Goal: Task Accomplishment & Management: Complete application form

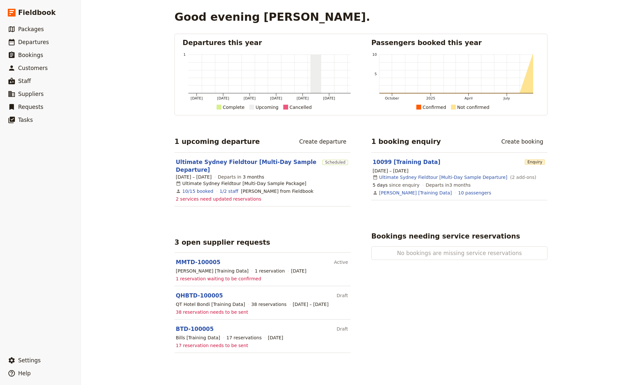
click at [197, 310] on span "38 reservation needs to be sent" at bounding box center [212, 312] width 73 height 6
click at [220, 310] on span "38 reservation needs to be sent" at bounding box center [212, 312] width 73 height 6
click at [207, 346] on span "17 reservation needs to be sent" at bounding box center [212, 345] width 73 height 6
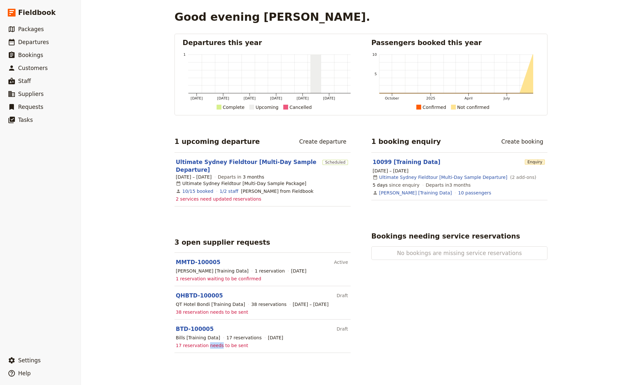
click at [207, 346] on span "17 reservation needs to be sent" at bounding box center [212, 345] width 73 height 6
click at [193, 311] on span "38 reservation needs to be sent" at bounding box center [212, 312] width 73 height 6
click at [176, 278] on span "1 reservation waiting to be confirmed" at bounding box center [218, 278] width 85 height 6
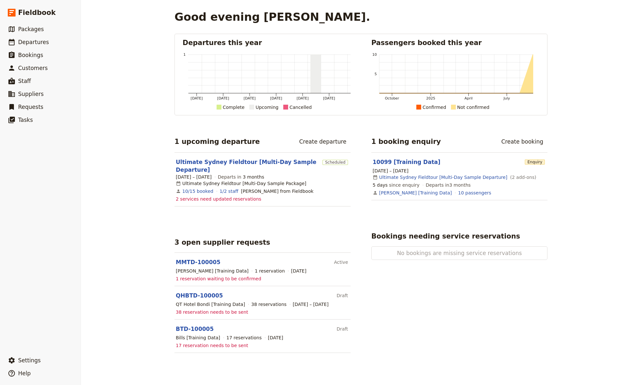
click at [176, 277] on span "1 reservation waiting to be confirmed" at bounding box center [218, 278] width 85 height 6
click at [201, 270] on div "[PERSON_NAME] [Training Data]" at bounding box center [212, 270] width 73 height 6
click at [209, 277] on span "1 reservation waiting to be confirmed" at bounding box center [218, 278] width 85 height 6
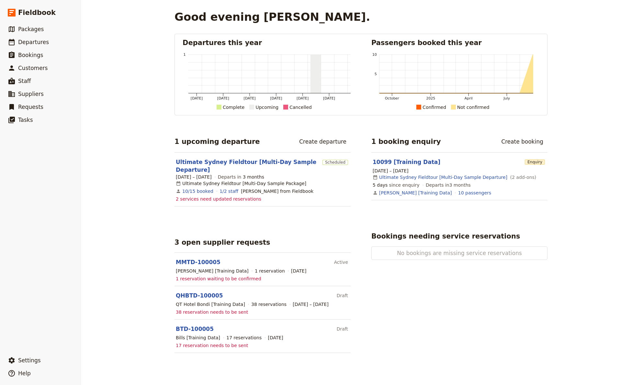
click at [209, 277] on span "1 reservation waiting to be confirmed" at bounding box center [218, 278] width 85 height 6
click at [212, 311] on span "38 reservation needs to be sent" at bounding box center [212, 312] width 73 height 6
click at [209, 344] on span "17 reservation needs to be sent" at bounding box center [212, 345] width 73 height 6
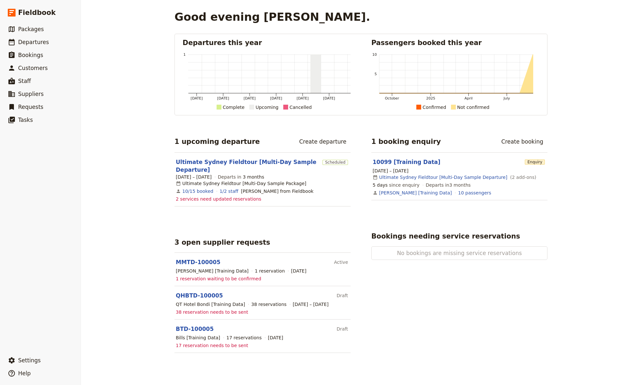
click at [193, 337] on div "Bills [Training Data]" at bounding box center [198, 337] width 44 height 6
click at [189, 312] on span "38 reservation needs to be sent" at bounding box center [212, 312] width 73 height 6
click at [186, 303] on div "QT Hotel Bondi [Training Data]" at bounding box center [210, 304] width 69 height 6
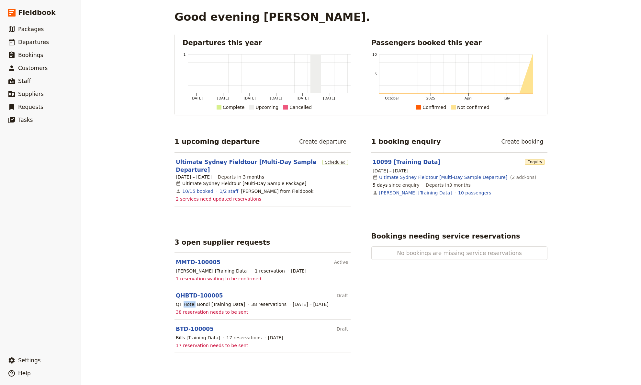
click at [186, 303] on div "QT Hotel Bondi [Training Data]" at bounding box center [210, 304] width 69 height 6
click at [185, 279] on span "1 reservation waiting to be confirmed" at bounding box center [218, 278] width 85 height 6
click at [199, 270] on div "[PERSON_NAME] [Training Data]" at bounding box center [212, 270] width 73 height 6
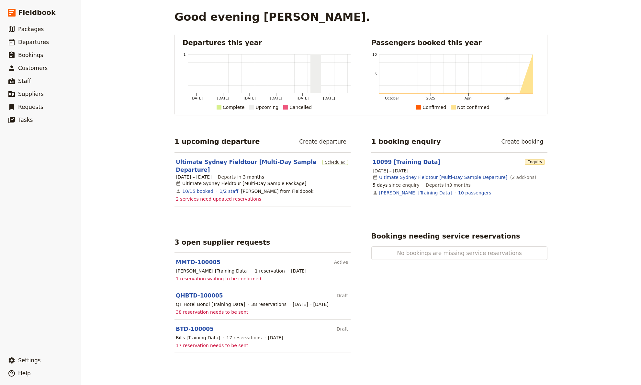
click at [258, 270] on div "1 reservation" at bounding box center [270, 270] width 30 height 6
click at [290, 237] on div "3 open supplier requests" at bounding box center [263, 242] width 176 height 10
click at [35, 27] on span "Packages" at bounding box center [31, 29] width 26 height 6
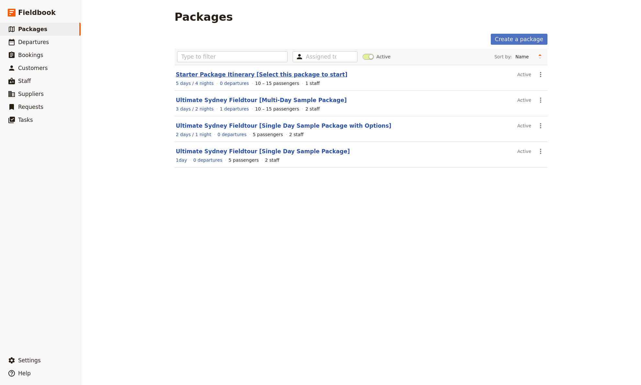
click at [229, 76] on link "Starter Package Itinerary [Select this package to start]" at bounding box center [262, 74] width 172 height 6
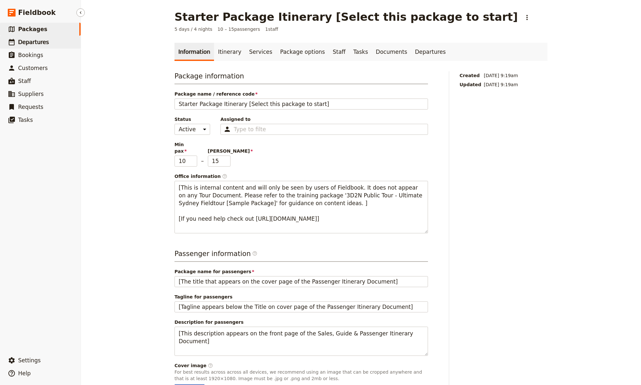
click at [34, 41] on span "Departures" at bounding box center [33, 42] width 31 height 6
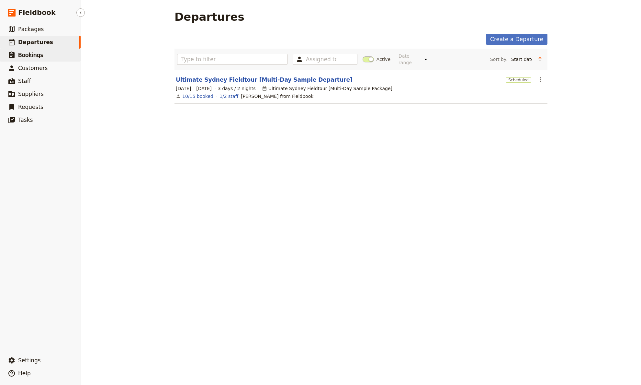
click at [32, 55] on span "Bookings" at bounding box center [30, 55] width 25 height 6
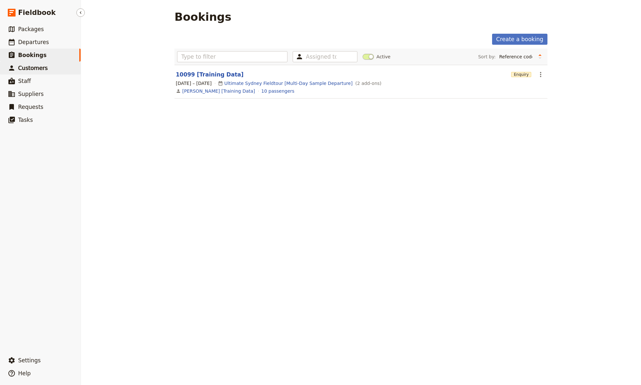
click at [40, 67] on span "Customers" at bounding box center [32, 68] width 29 height 6
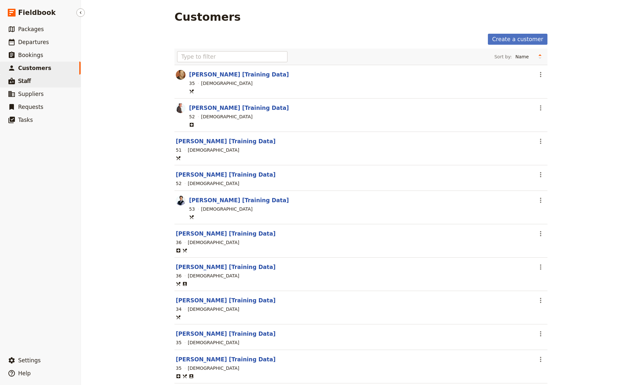
click at [24, 81] on span "Staff" at bounding box center [24, 81] width 13 height 6
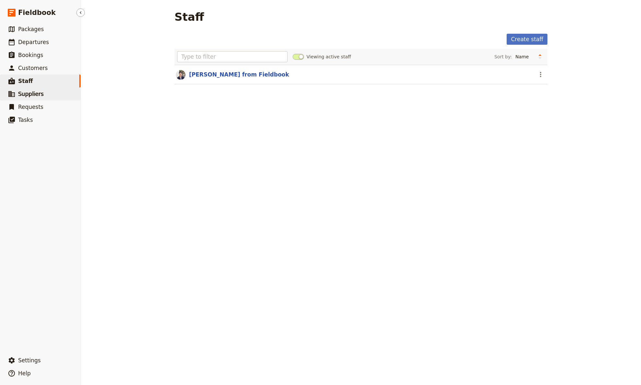
click at [32, 96] on span "Suppliers" at bounding box center [31, 94] width 26 height 6
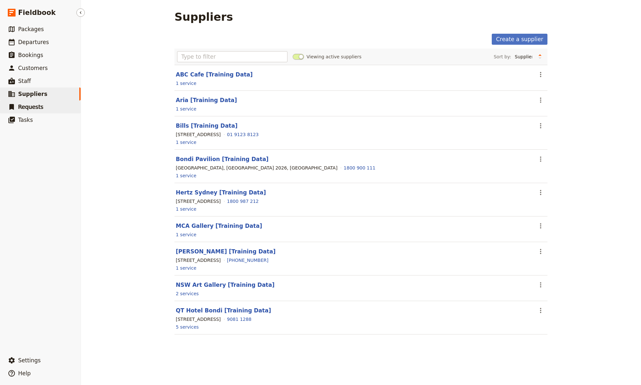
click at [32, 107] on span "Requests" at bounding box center [30, 107] width 25 height 6
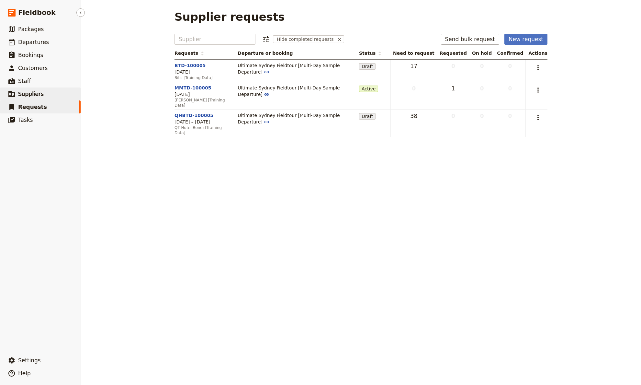
click at [28, 93] on span "Suppliers" at bounding box center [31, 94] width 26 height 6
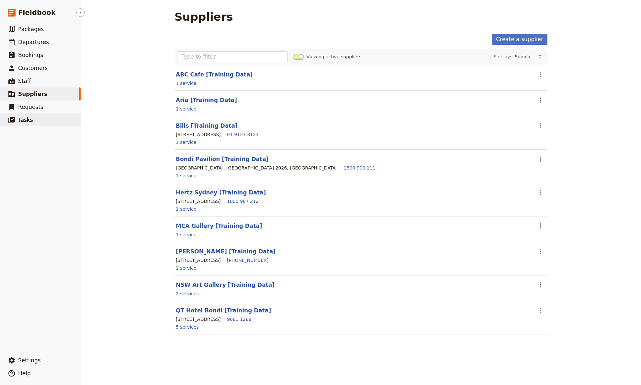
click at [29, 122] on span "Tasks" at bounding box center [25, 120] width 15 height 6
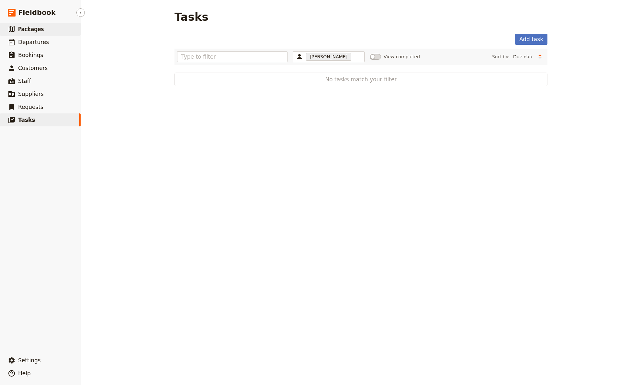
click at [28, 28] on span "Packages" at bounding box center [31, 29] width 26 height 6
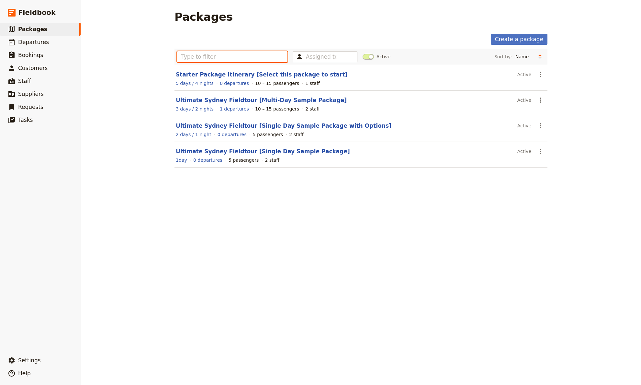
click at [194, 57] on input "text" at bounding box center [232, 56] width 110 height 11
click at [515, 40] on link "Create a package" at bounding box center [519, 39] width 57 height 11
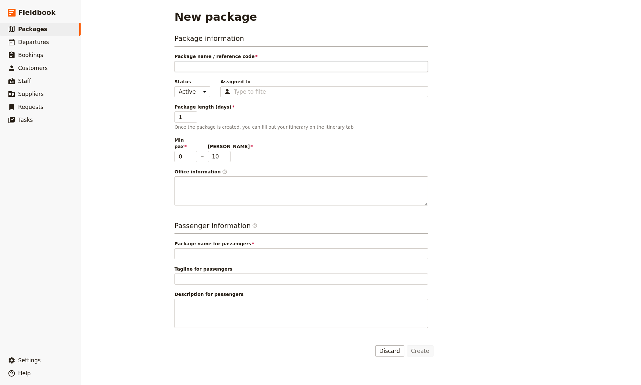
click at [200, 66] on input "Package name / reference code" at bounding box center [302, 66] width 254 height 11
type input "S"
type input "Sa"
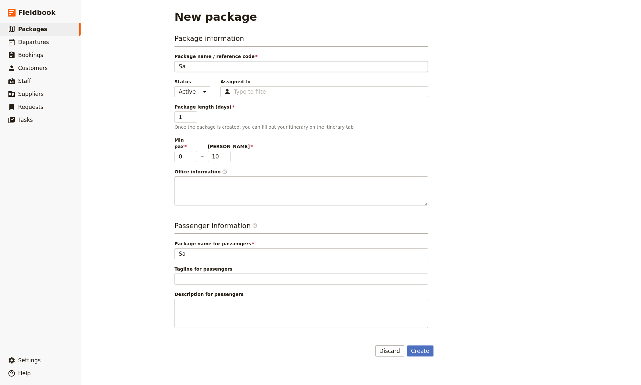
type input "[PERSON_NAME]"
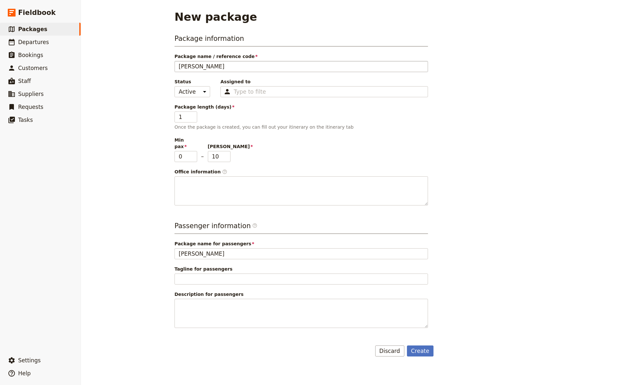
type input "[PERSON_NAME]"
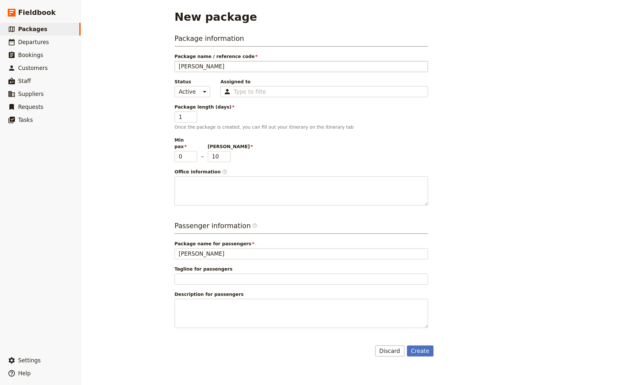
type input "[PERSON_NAME]"
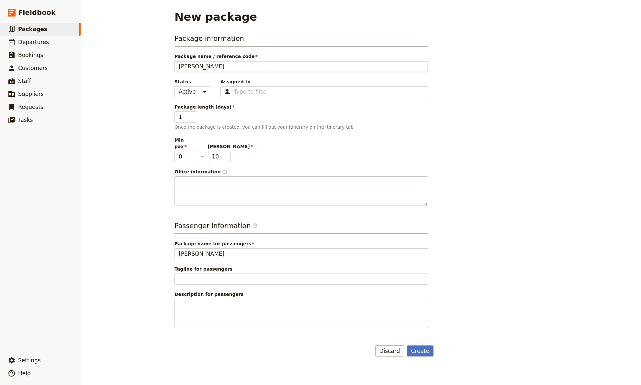
type input "[PERSON_NAME]"
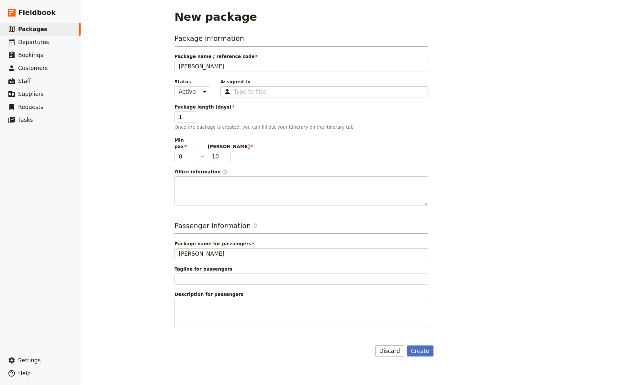
type input "[PERSON_NAME]"
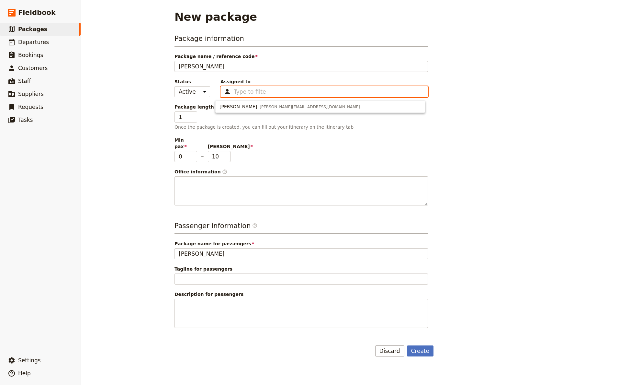
click at [244, 93] on input "Assigned to Type to filter" at bounding box center [250, 92] width 32 height 8
click at [260, 107] on span "[PERSON_NAME][EMAIL_ADDRESS][DOMAIN_NAME]" at bounding box center [310, 106] width 100 height 5
type input "68c0295a5644d0f4b102c6f2"
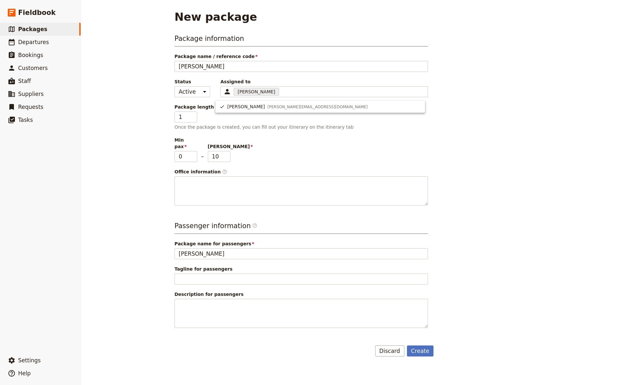
click at [221, 122] on div "Package length (days) 1 Once the package is created, you can fill out your itin…" at bounding box center [302, 117] width 254 height 27
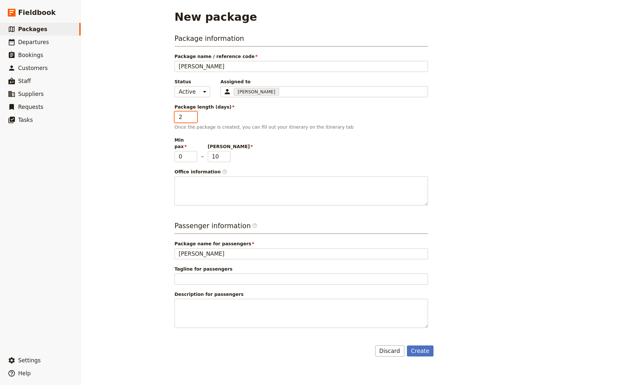
click at [189, 116] on input "2" at bounding box center [186, 116] width 23 height 11
click at [192, 114] on input "3" at bounding box center [186, 116] width 23 height 11
type input "4"
click at [192, 114] on input "4" at bounding box center [186, 116] width 23 height 11
click at [224, 152] on input "9" at bounding box center [219, 156] width 23 height 11
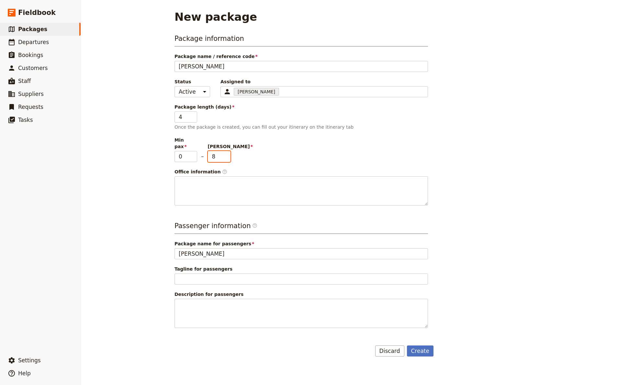
click at [224, 152] on input "8" at bounding box center [219, 156] width 23 height 11
click at [224, 152] on input "7" at bounding box center [219, 156] width 23 height 11
click at [224, 152] on input "6" at bounding box center [219, 156] width 23 height 11
type input "5"
click at [224, 152] on input "5" at bounding box center [219, 156] width 23 height 11
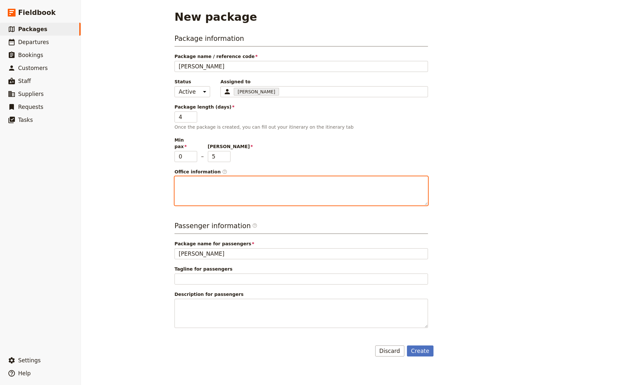
click at [199, 176] on textarea "Office information ​" at bounding box center [302, 190] width 254 height 29
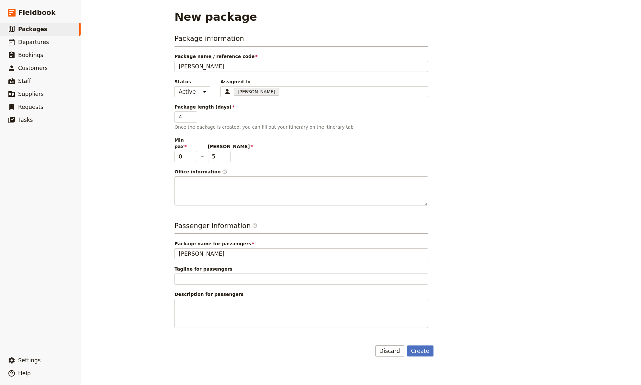
click at [281, 128] on p "Once the package is created, you can fill out your itinerary on the itinerary t…" at bounding box center [302, 127] width 254 height 6
click at [260, 127] on p "Once the package is created, you can fill out your itinerary on the itinerary t…" at bounding box center [302, 127] width 254 height 6
click at [246, 128] on p "Once the package is created, you can fill out your itinerary on the itinerary t…" at bounding box center [302, 127] width 254 height 6
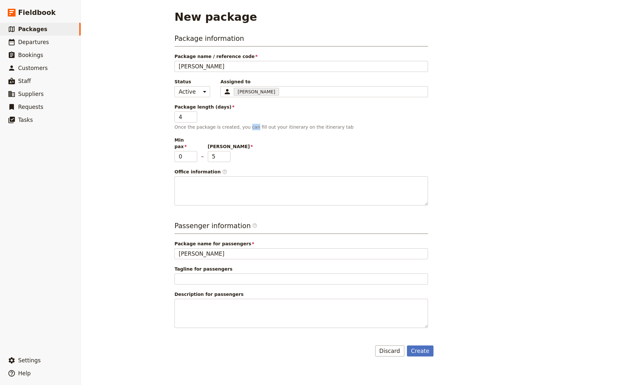
click at [246, 128] on p "Once the package is created, you can fill out your itinerary on the itinerary t…" at bounding box center [302, 127] width 254 height 6
click at [232, 128] on p "Once the package is created, you can fill out your itinerary on the itinerary t…" at bounding box center [302, 127] width 254 height 6
click at [231, 127] on p "Once the package is created, you can fill out your itinerary on the itinerary t…" at bounding box center [302, 127] width 254 height 6
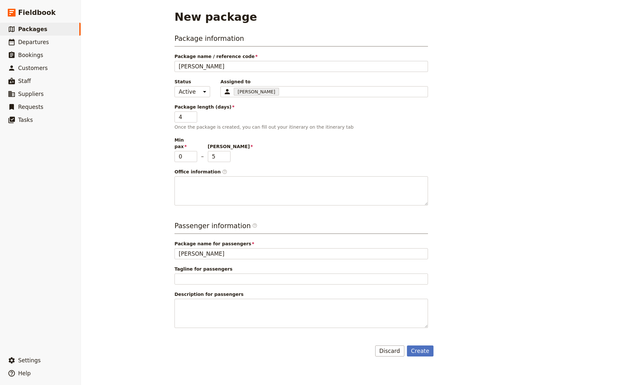
click at [213, 127] on p "Once the package is created, you can fill out your itinerary on the itinerary t…" at bounding box center [302, 127] width 254 height 6
click at [189, 127] on p "Once the package is created, you can fill out your itinerary on the itinerary t…" at bounding box center [302, 127] width 254 height 6
click at [180, 127] on p "Once the package is created, you can fill out your itinerary on the itinerary t…" at bounding box center [302, 127] width 254 height 6
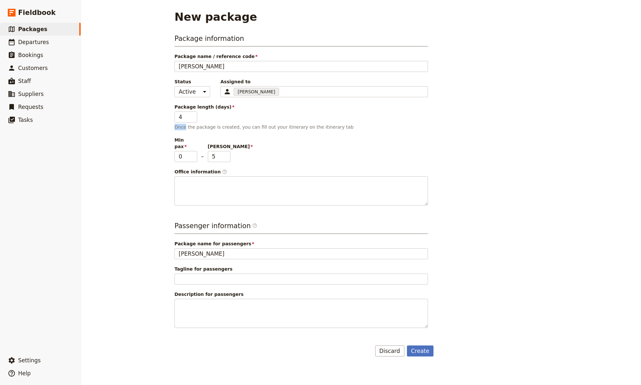
click at [180, 127] on p "Once the package is created, you can fill out your itinerary on the itinerary t…" at bounding box center [302, 127] width 254 height 6
click at [196, 126] on p "Once the package is created, you can fill out your itinerary on the itinerary t…" at bounding box center [302, 127] width 254 height 6
click at [224, 128] on p "Once the package is created, you can fill out your itinerary on the itinerary t…" at bounding box center [302, 127] width 254 height 6
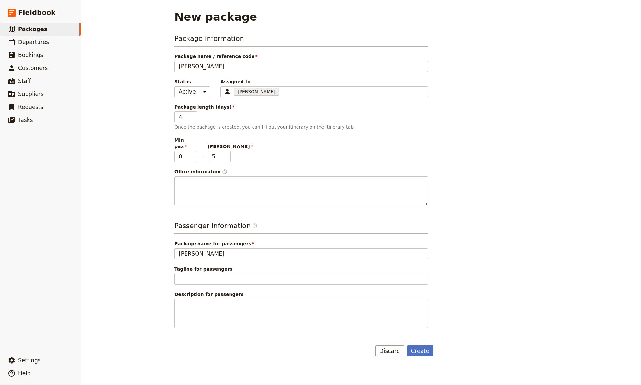
click at [240, 127] on p "Once the package is created, you can fill out your itinerary on the itinerary t…" at bounding box center [302, 127] width 254 height 6
click at [253, 127] on p "Once the package is created, you can fill out your itinerary on the itinerary t…" at bounding box center [302, 127] width 254 height 6
click at [268, 127] on p "Once the package is created, you can fill out your itinerary on the itinerary t…" at bounding box center [302, 127] width 254 height 6
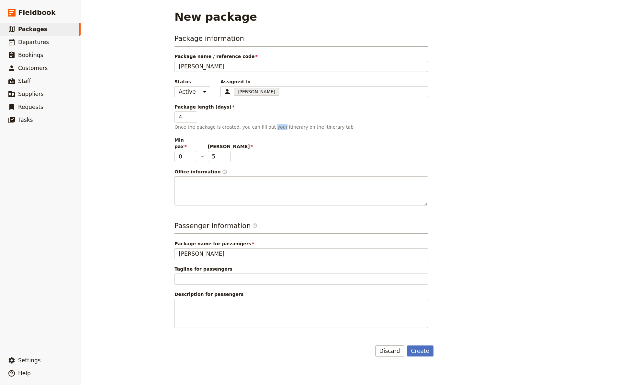
click at [268, 127] on p "Once the package is created, you can fill out your itinerary on the itinerary t…" at bounding box center [302, 127] width 254 height 6
click at [296, 127] on p "Once the package is created, you can fill out your itinerary on the itinerary t…" at bounding box center [302, 127] width 254 height 6
click at [310, 127] on p "Once the package is created, you can fill out your itinerary on the itinerary t…" at bounding box center [302, 127] width 254 height 6
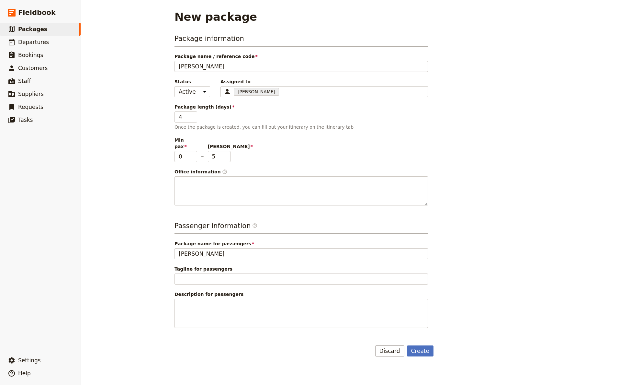
click at [331, 127] on p "Once the package is created, you can fill out your itinerary on the itinerary t…" at bounding box center [302, 127] width 254 height 6
click at [306, 127] on p "Once the package is created, you can fill out your itinerary on the itinerary t…" at bounding box center [302, 127] width 254 height 6
click at [287, 127] on p "Once the package is created, you can fill out your itinerary on the itinerary t…" at bounding box center [302, 127] width 254 height 6
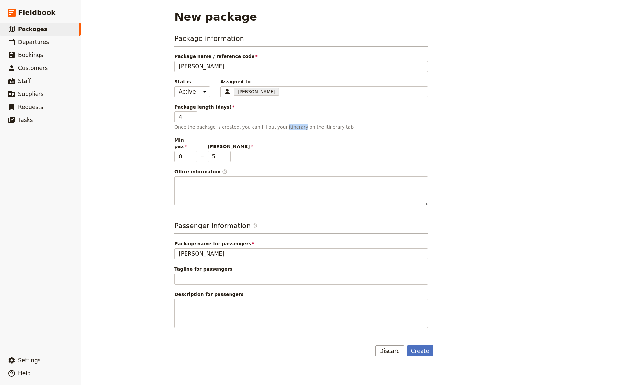
click at [287, 127] on p "Once the package is created, you can fill out your itinerary on the itinerary t…" at bounding box center [302, 127] width 254 height 6
click at [262, 127] on p "Once the package is created, you can fill out your itinerary on the itinerary t…" at bounding box center [302, 127] width 254 height 6
click at [247, 127] on p "Once the package is created, you can fill out your itinerary on the itinerary t…" at bounding box center [302, 127] width 254 height 6
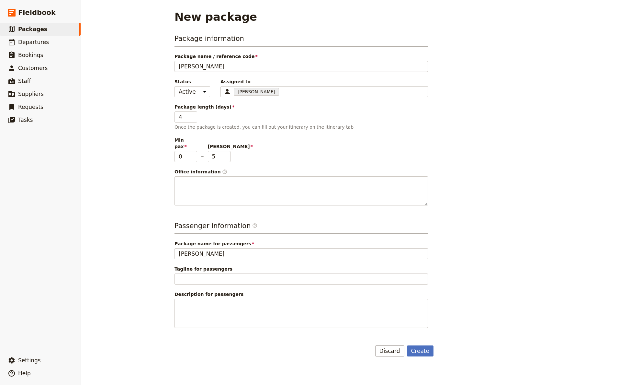
click at [232, 127] on p "Once the package is created, you can fill out your itinerary on the itinerary t…" at bounding box center [302, 127] width 254 height 6
click at [212, 127] on p "Once the package is created, you can fill out your itinerary on the itinerary t…" at bounding box center [302, 127] width 254 height 6
click at [203, 126] on p "Once the package is created, you can fill out your itinerary on the itinerary t…" at bounding box center [302, 127] width 254 height 6
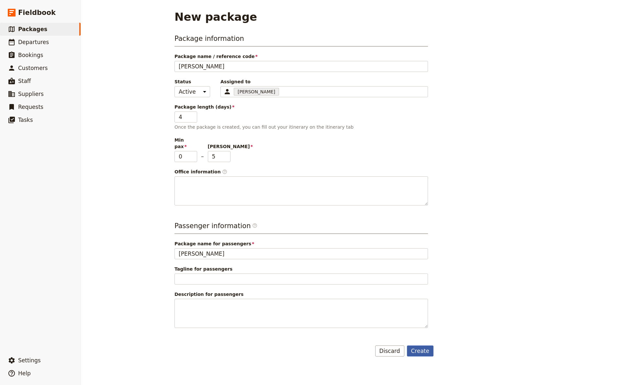
click at [421, 345] on button "Create" at bounding box center [420, 350] width 27 height 11
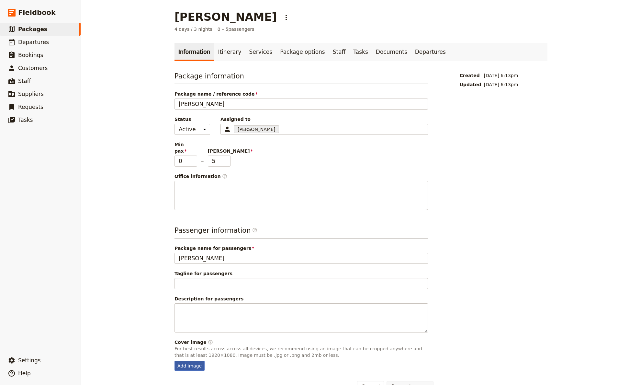
click at [188, 361] on div "Add image" at bounding box center [190, 366] width 30 height 10
click at [175, 360] on input "Add image" at bounding box center [174, 360] width 0 height 0
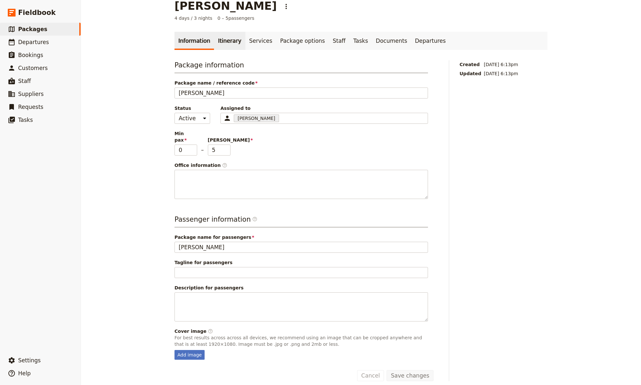
click at [219, 41] on link "Itinerary" at bounding box center [229, 41] width 31 height 18
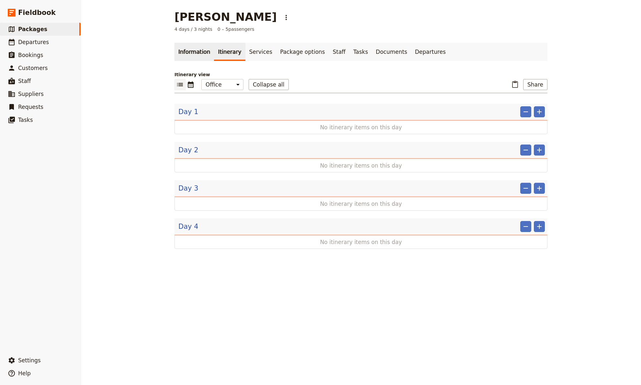
click at [188, 52] on link "Information" at bounding box center [195, 52] width 40 height 18
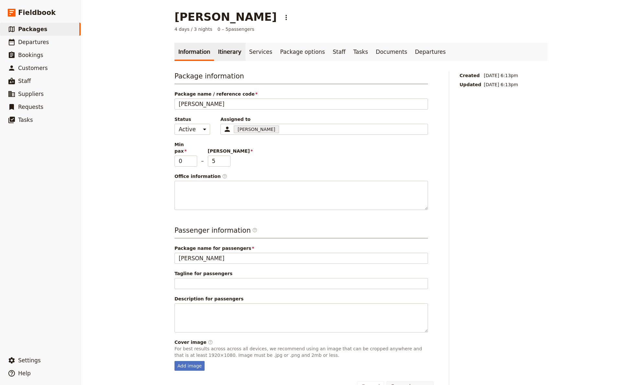
click at [222, 52] on link "Itinerary" at bounding box center [229, 52] width 31 height 18
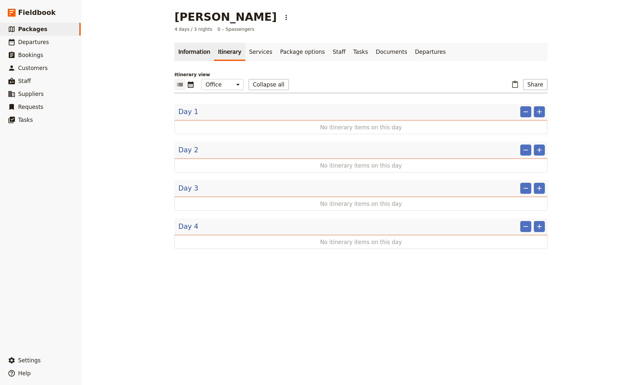
click at [194, 51] on link "Information" at bounding box center [195, 52] width 40 height 18
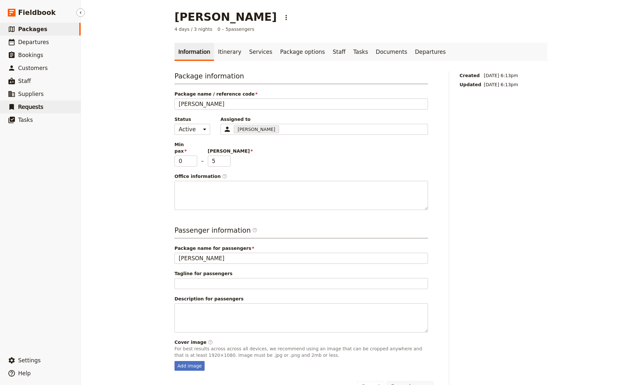
click at [32, 107] on span "Requests" at bounding box center [30, 107] width 25 height 6
